Goal: Find specific page/section: Find specific page/section

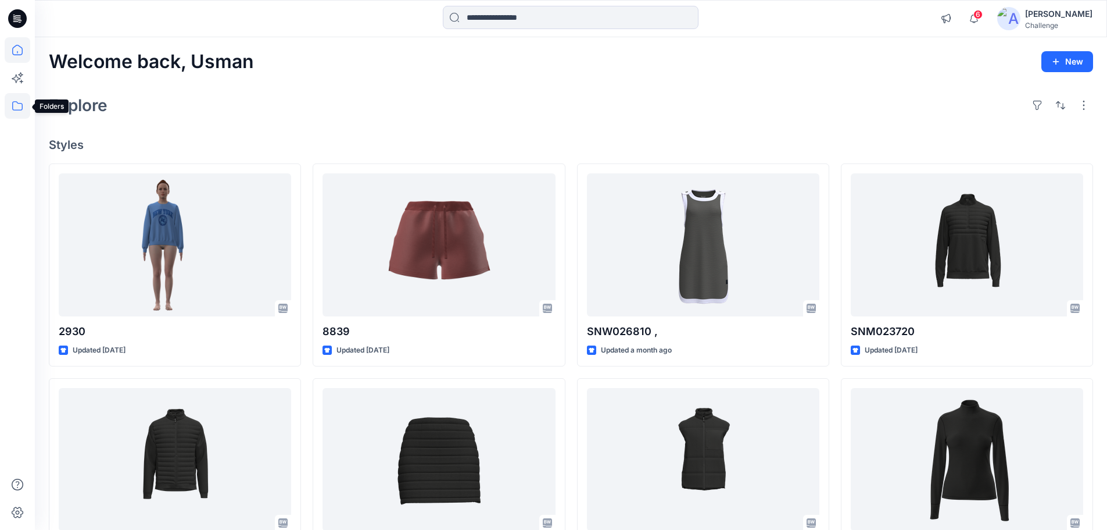
click at [10, 106] on icon at bounding box center [18, 106] width 26 height 26
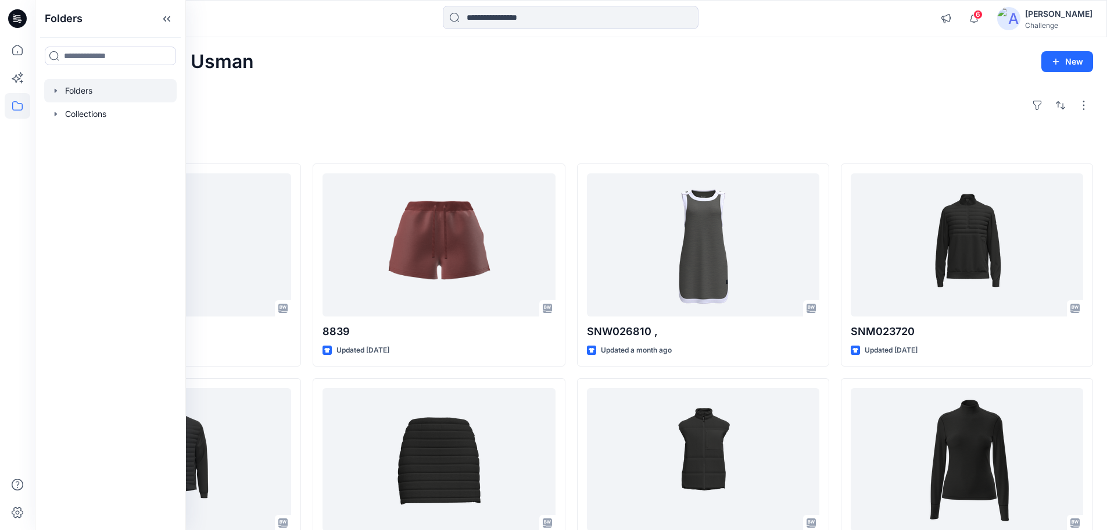
click at [53, 92] on icon "button" at bounding box center [55, 90] width 9 height 9
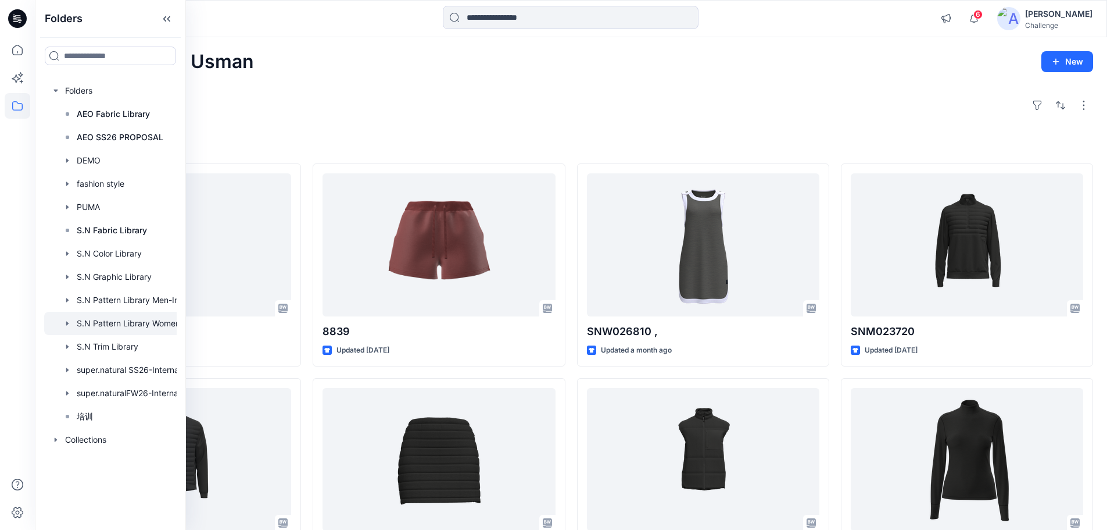
click at [146, 323] on div at bounding box center [125, 323] width 163 height 23
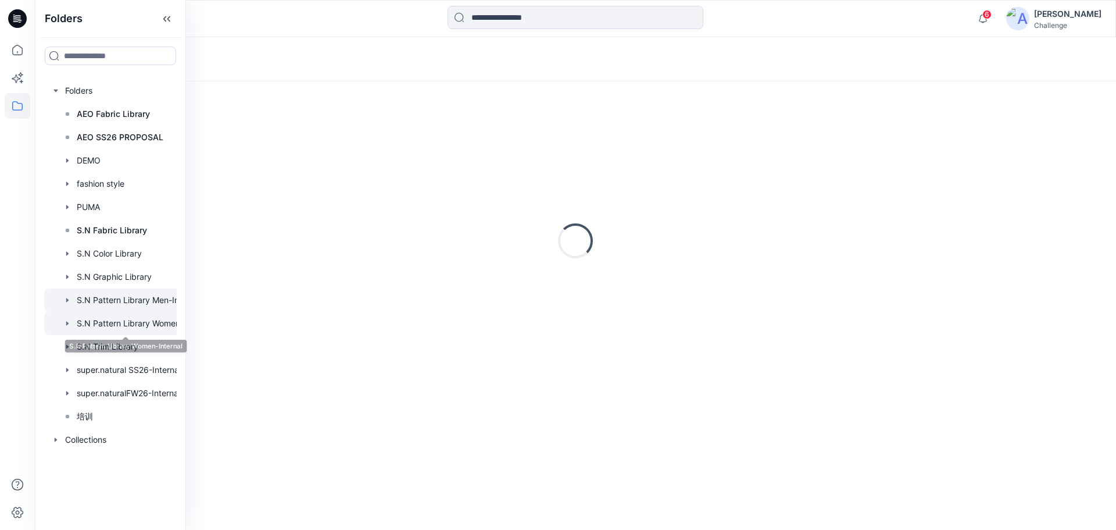
click at [156, 296] on div at bounding box center [125, 299] width 163 height 23
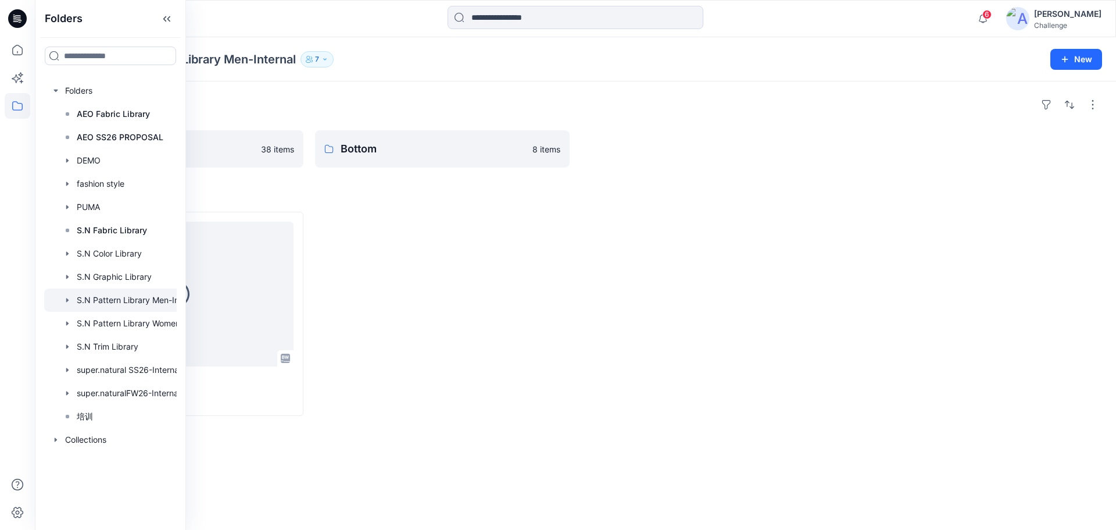
click at [359, 244] on div at bounding box center [442, 314] width 255 height 204
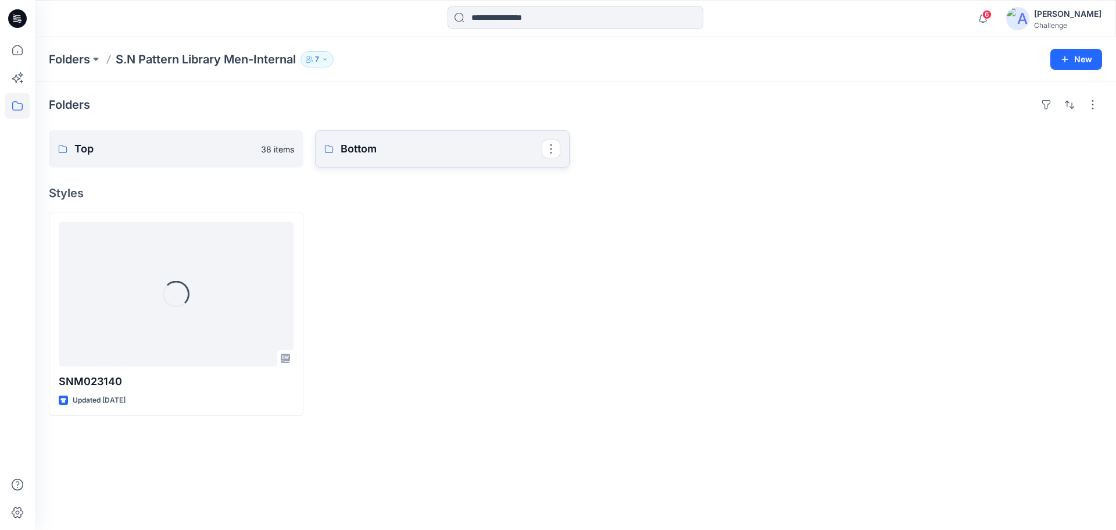
click at [386, 144] on p "Bottom" at bounding box center [441, 149] width 201 height 16
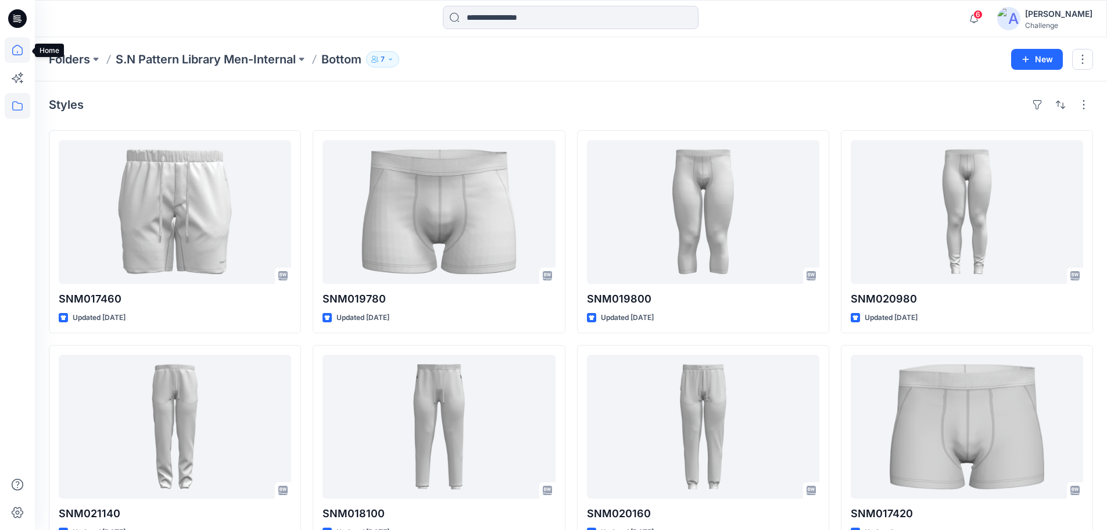
click at [20, 49] on icon at bounding box center [18, 50] width 26 height 26
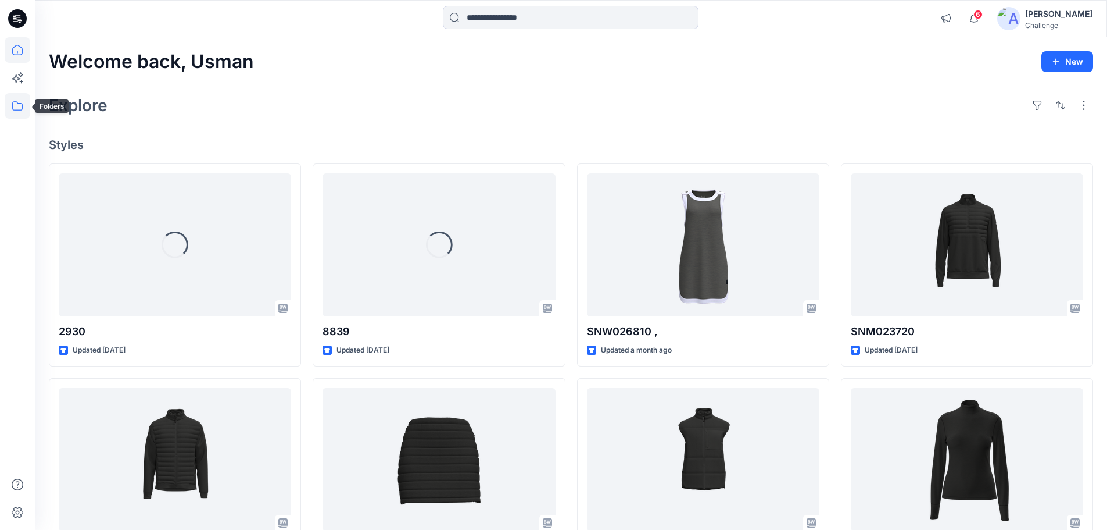
click at [15, 102] on icon at bounding box center [17, 105] width 10 height 9
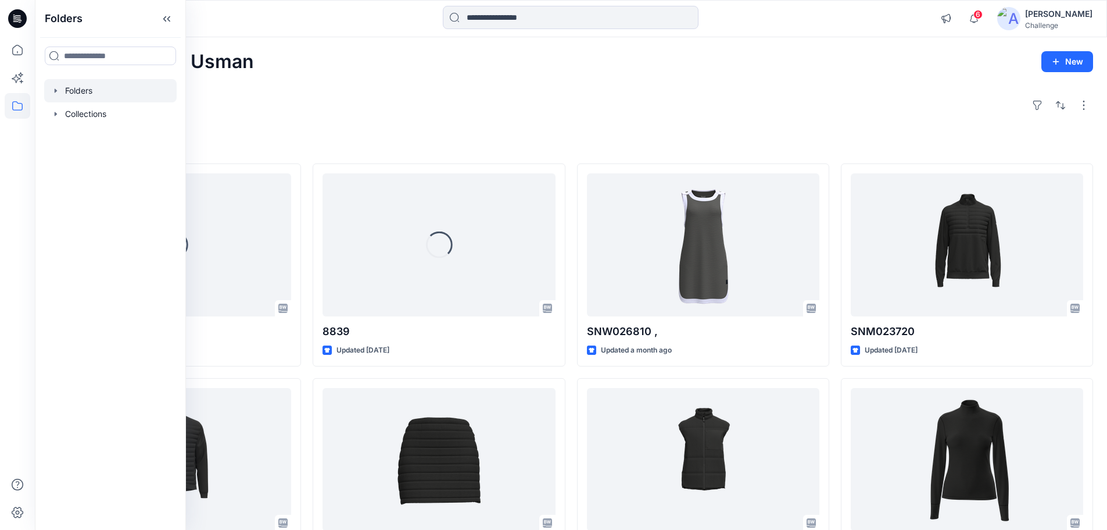
click at [56, 87] on icon "button" at bounding box center [55, 90] width 9 height 9
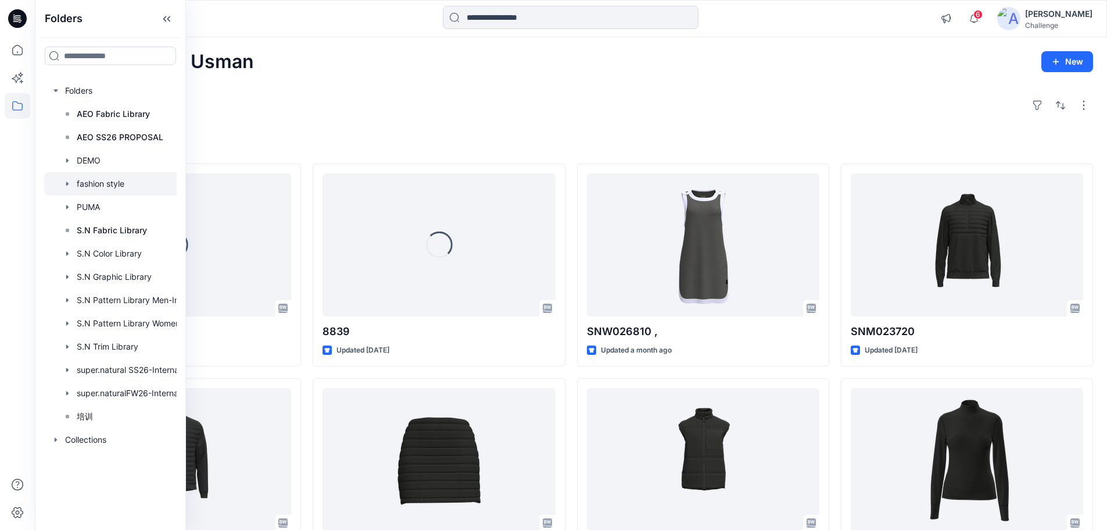
click at [113, 183] on div at bounding box center [125, 183] width 163 height 23
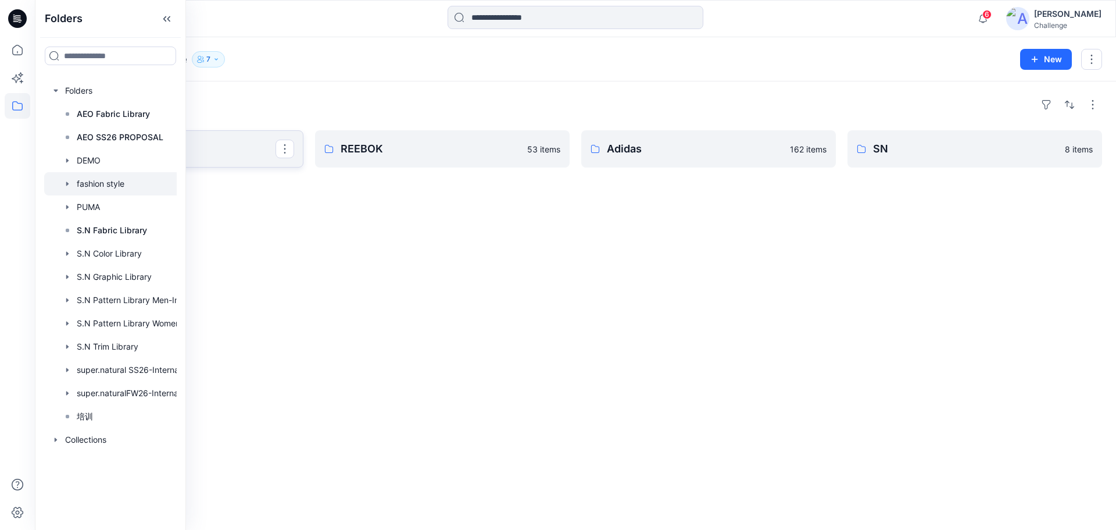
click at [217, 156] on p "American Eagle" at bounding box center [174, 149] width 201 height 16
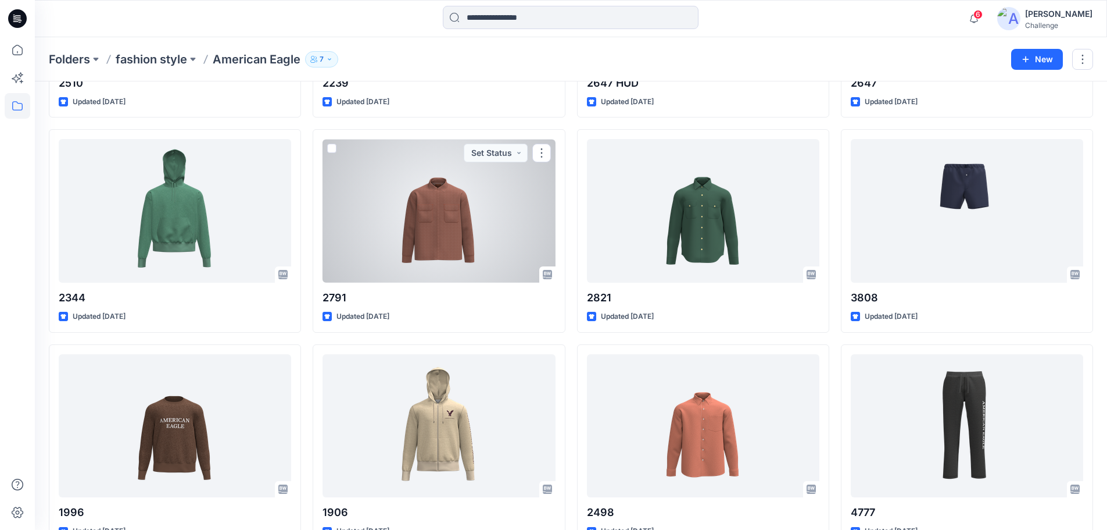
scroll to position [2864, 0]
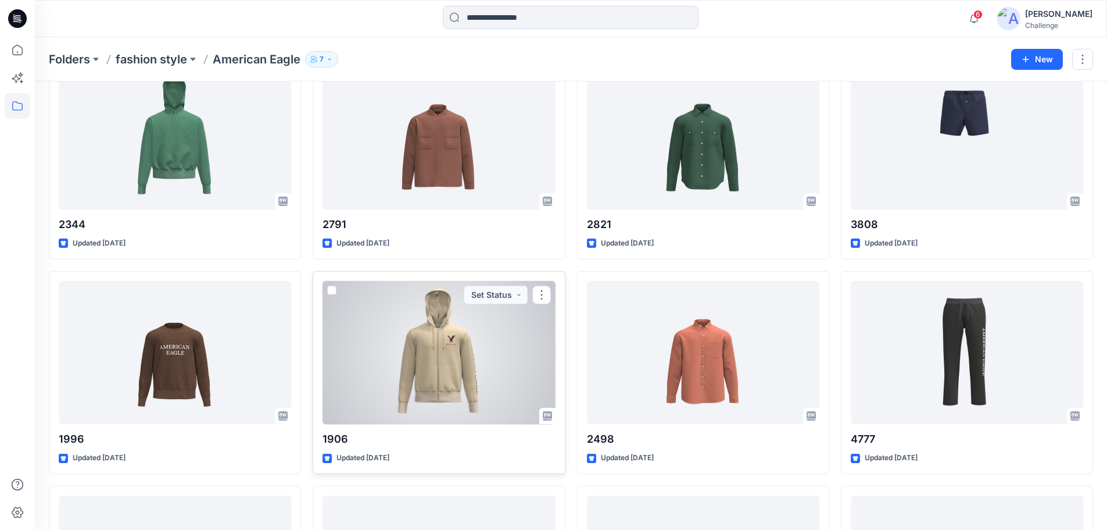
click at [467, 347] on div at bounding box center [439, 353] width 233 height 144
